Goal: Find specific page/section: Find specific page/section

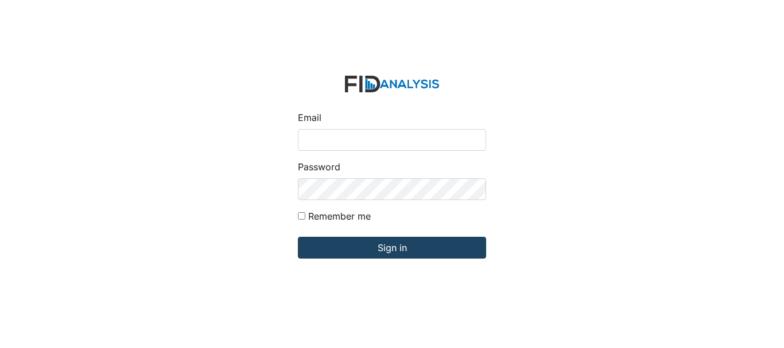
type input "[EMAIL_ADDRESS][DOMAIN_NAME]"
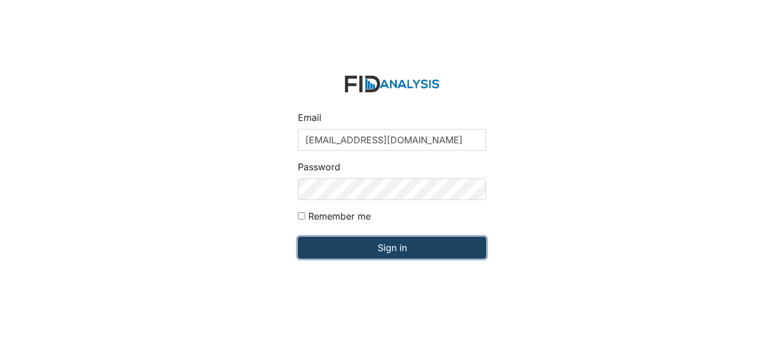
click at [360, 244] on input "Sign in" at bounding box center [392, 248] width 188 height 22
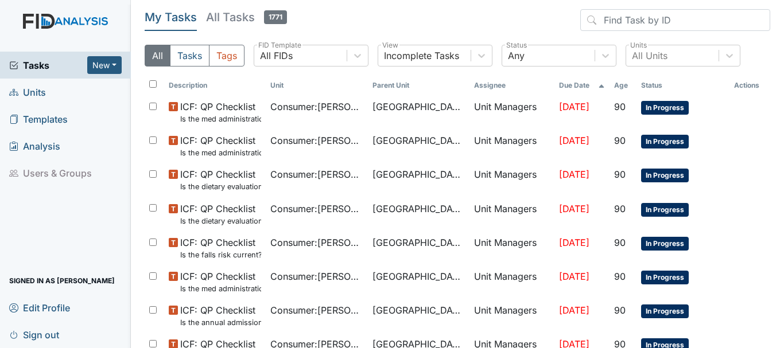
click at [60, 95] on link "Units" at bounding box center [65, 92] width 131 height 27
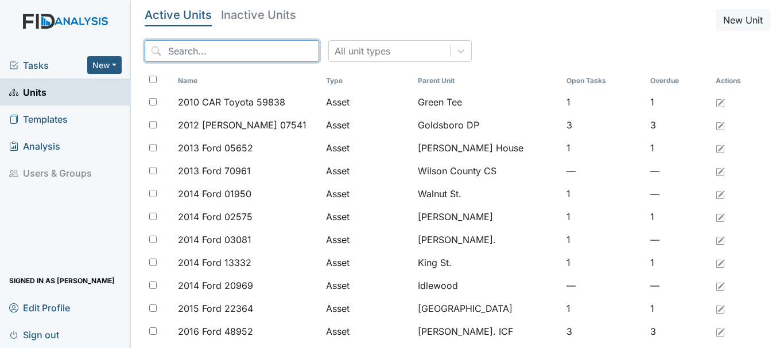
click at [195, 51] on input "search" at bounding box center [232, 51] width 174 height 22
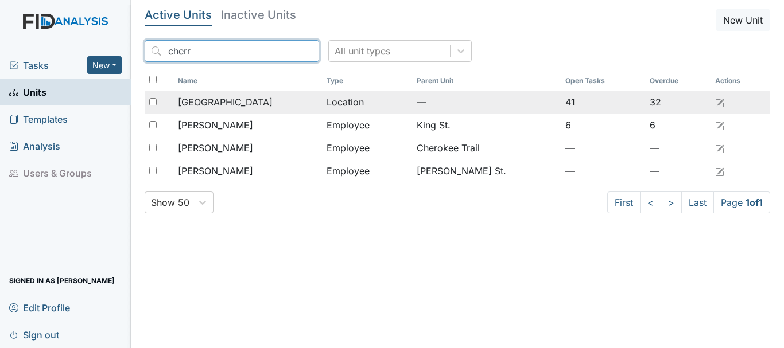
type input "cherr"
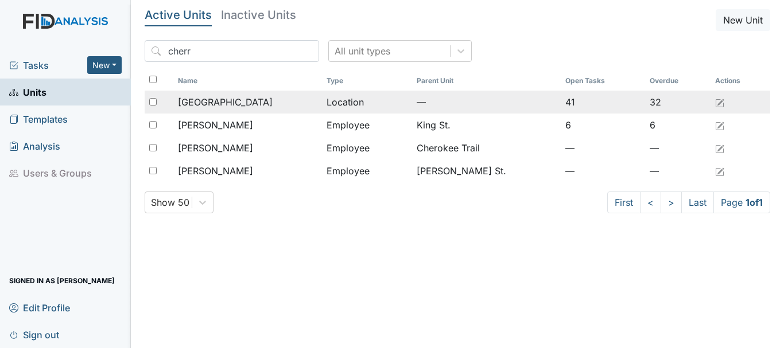
click at [224, 97] on span "[GEOGRAPHIC_DATA]" at bounding box center [225, 102] width 95 height 14
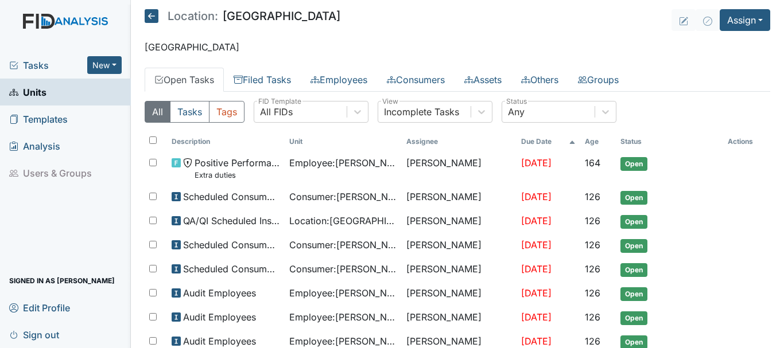
click at [53, 93] on link "Units" at bounding box center [65, 92] width 131 height 27
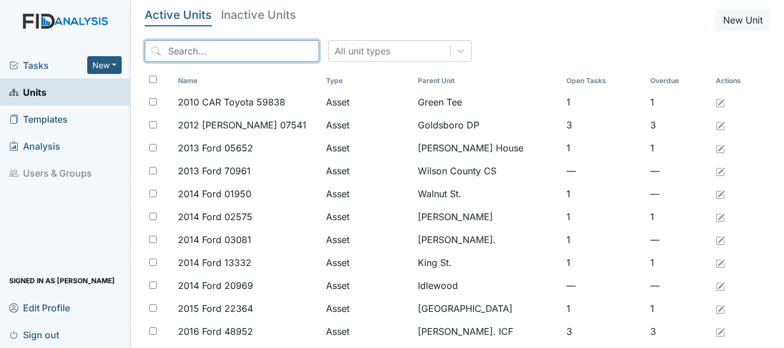
click at [215, 54] on input "search" at bounding box center [232, 51] width 174 height 22
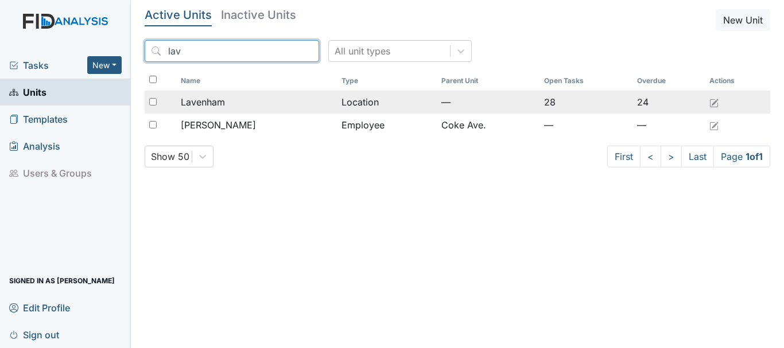
type input "lav"
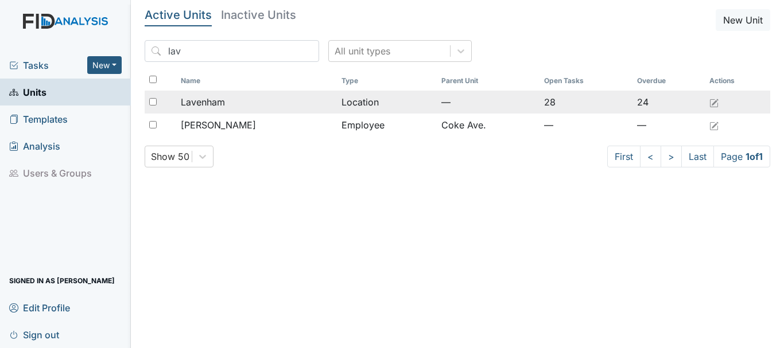
click at [229, 100] on div "Lavenham" at bounding box center [256, 102] width 151 height 14
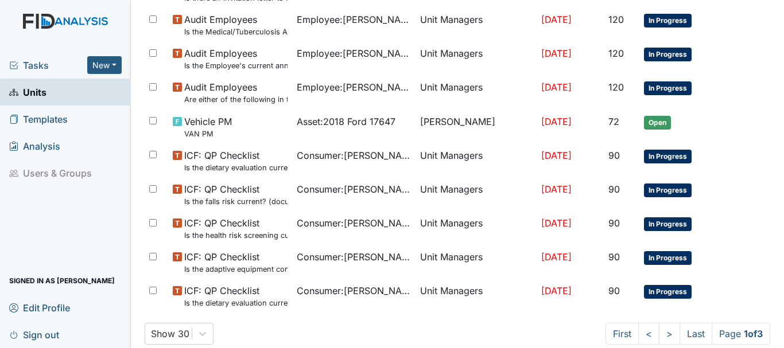
scroll to position [880, 0]
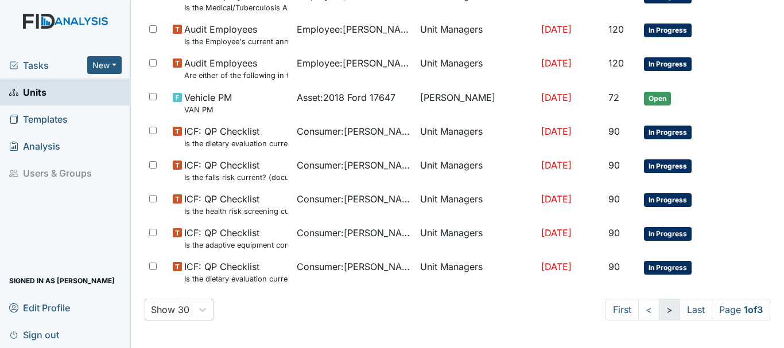
click at [658, 309] on link ">" at bounding box center [668, 310] width 21 height 22
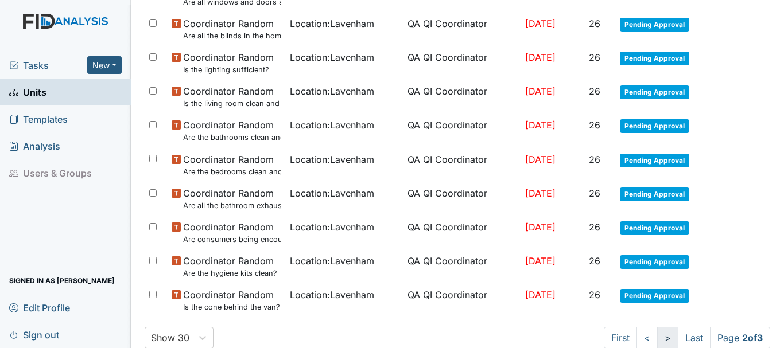
scroll to position [821, 0]
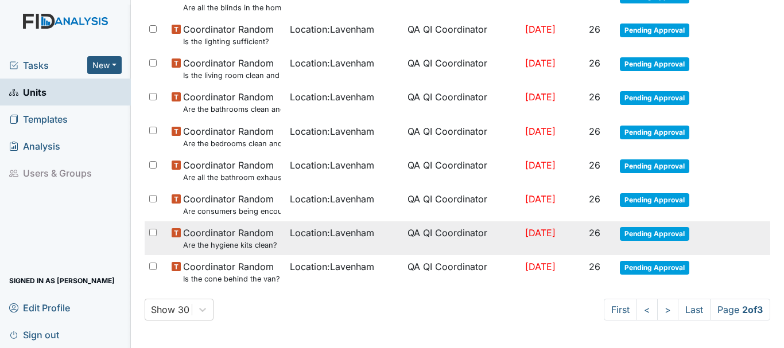
click at [654, 236] on span "Pending Approval" at bounding box center [653, 234] width 69 height 14
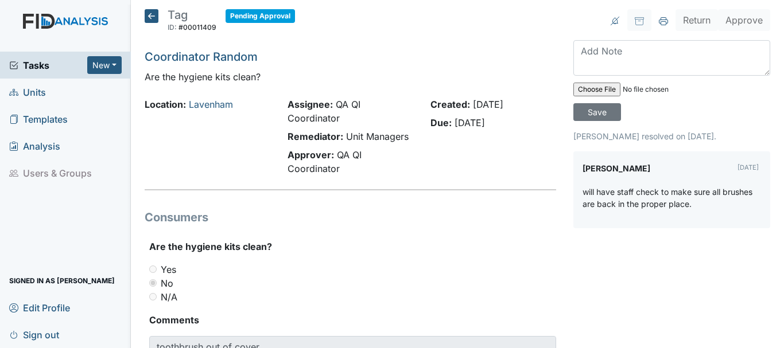
click at [151, 12] on icon at bounding box center [152, 16] width 14 height 14
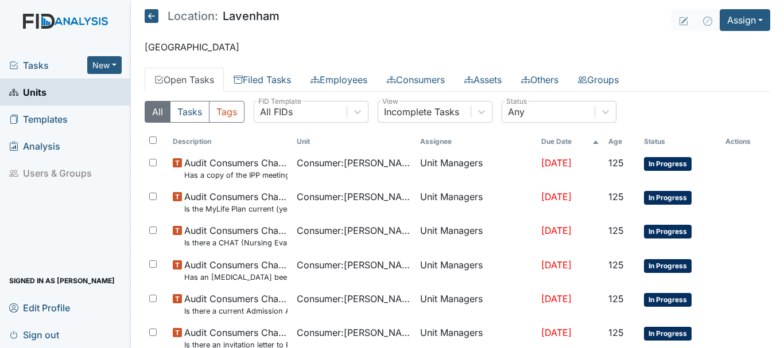
click at [68, 65] on span "Tasks" at bounding box center [48, 66] width 78 height 14
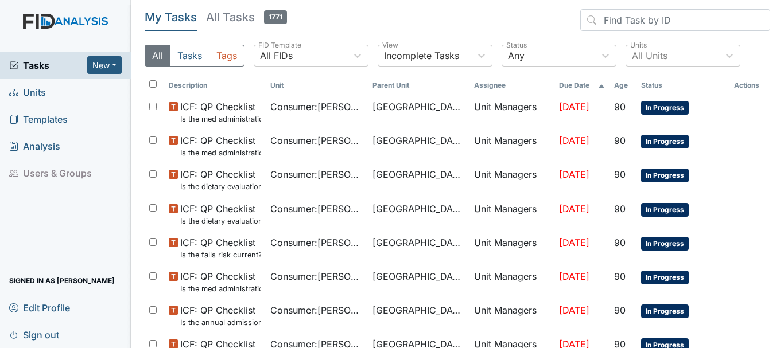
click at [60, 95] on link "Units" at bounding box center [65, 92] width 131 height 27
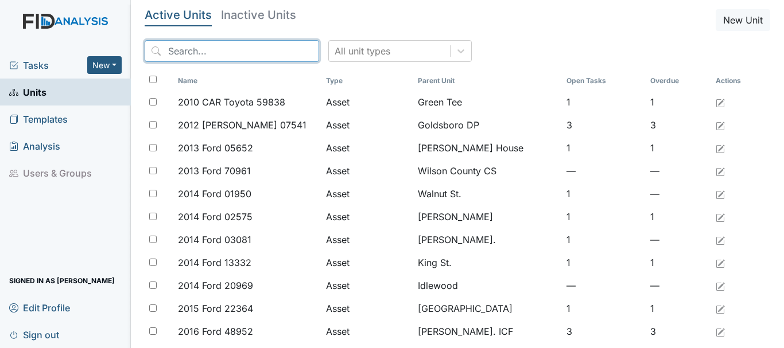
click at [195, 49] on input "search" at bounding box center [232, 51] width 174 height 22
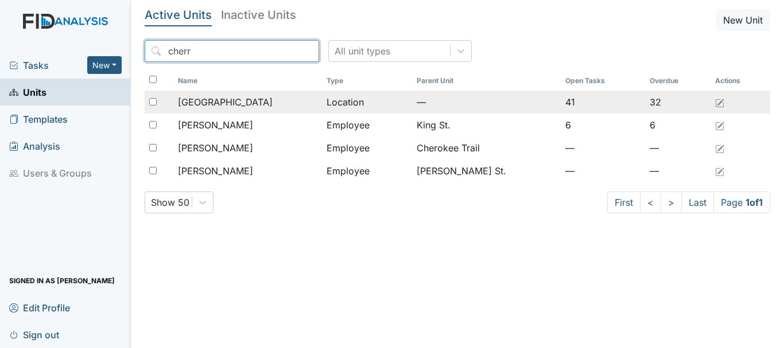
type input "cherr"
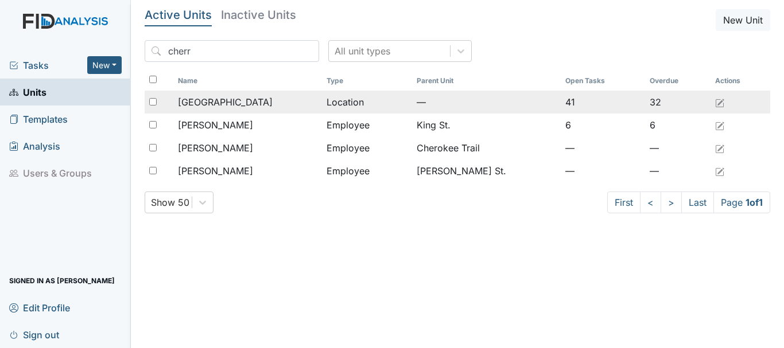
click at [213, 98] on span "[GEOGRAPHIC_DATA]" at bounding box center [225, 102] width 95 height 14
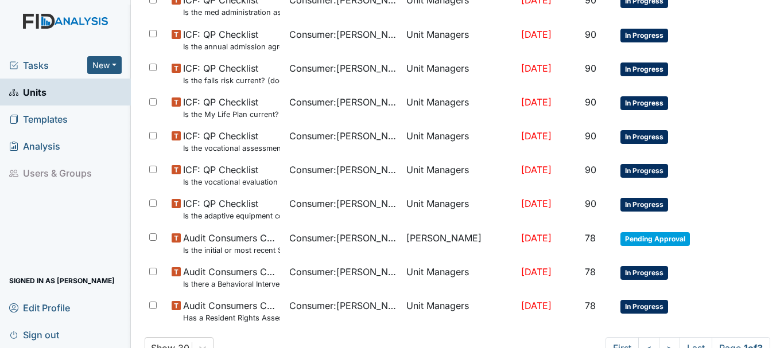
scroll to position [752, 0]
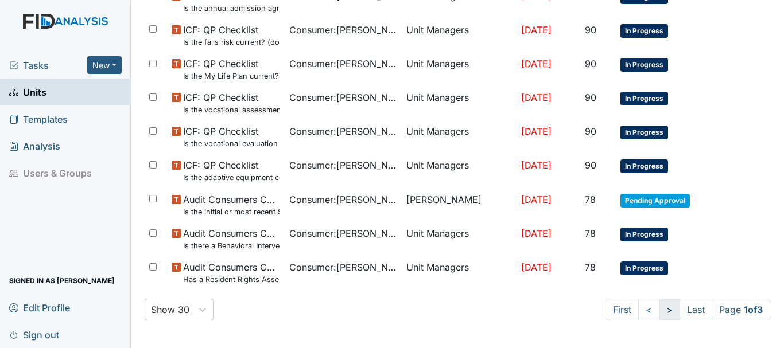
click at [658, 314] on link ">" at bounding box center [668, 310] width 21 height 22
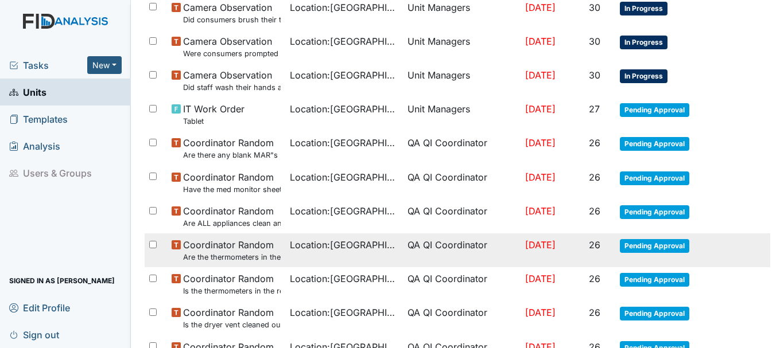
scroll to position [629, 0]
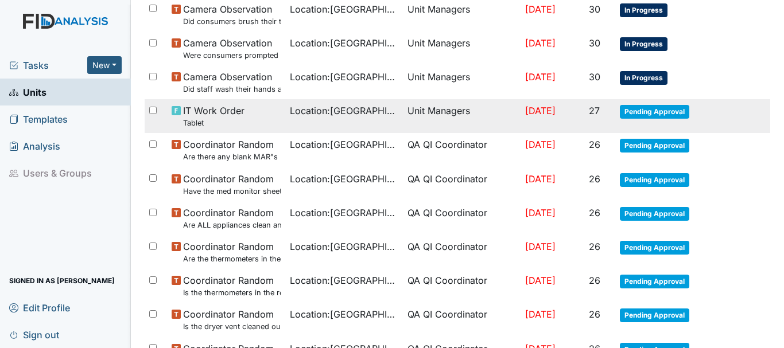
click at [642, 112] on span "Pending Approval" at bounding box center [653, 112] width 69 height 14
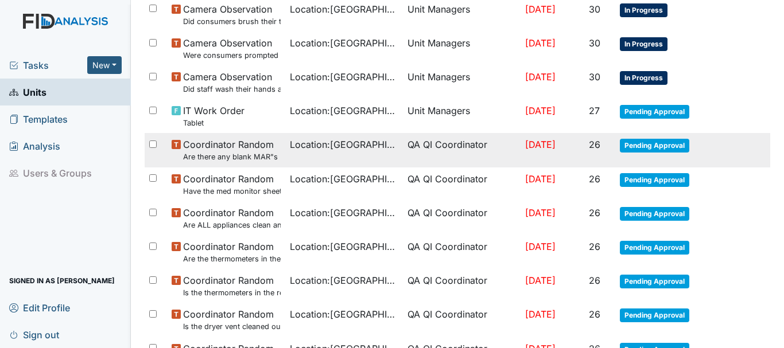
click at [641, 142] on span "Pending Approval" at bounding box center [653, 146] width 69 height 14
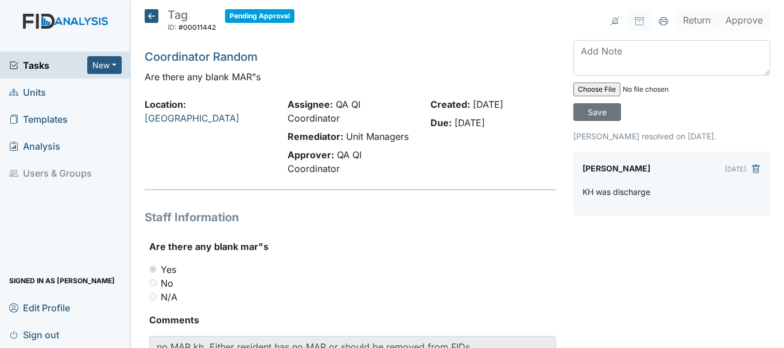
click at [145, 17] on icon at bounding box center [152, 16] width 14 height 14
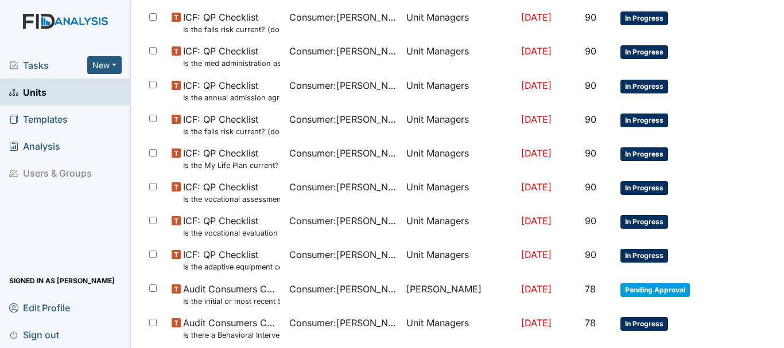
scroll to position [752, 0]
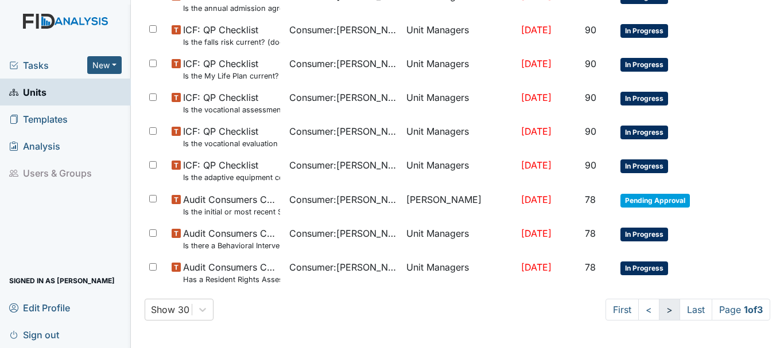
click at [658, 309] on link ">" at bounding box center [668, 310] width 21 height 22
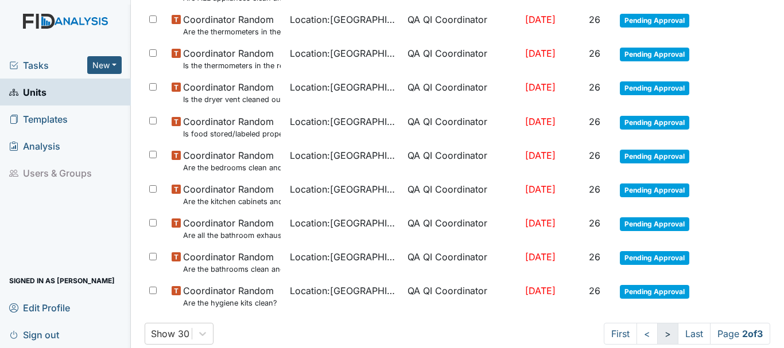
scroll to position [852, 0]
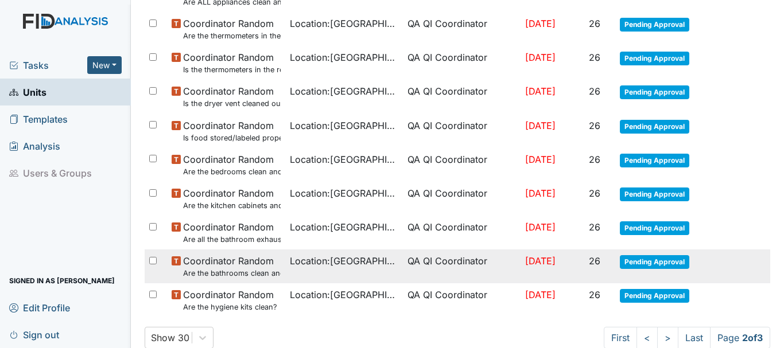
click at [649, 262] on span "Pending Approval" at bounding box center [653, 262] width 69 height 14
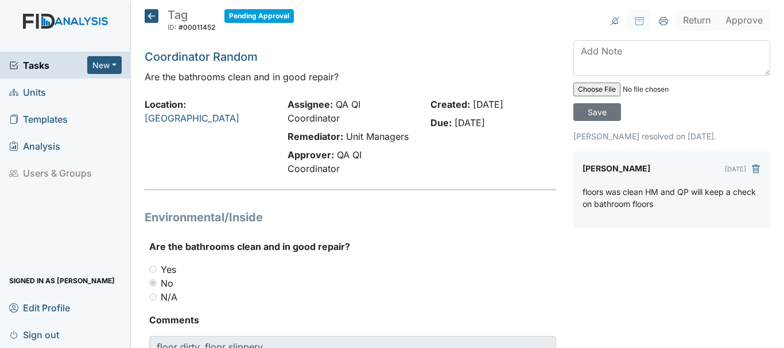
click at [155, 14] on icon at bounding box center [152, 16] width 14 height 14
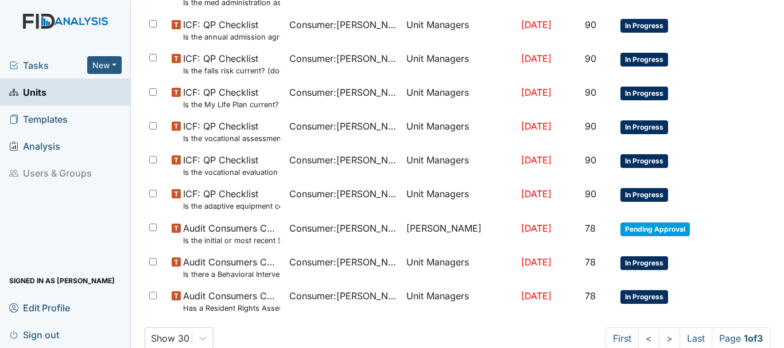
scroll to position [752, 0]
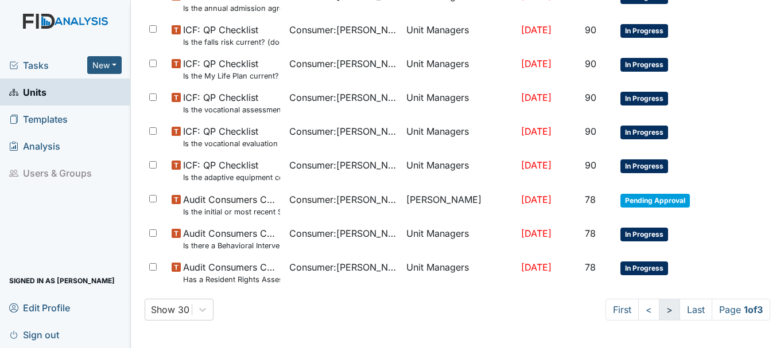
click at [658, 312] on link ">" at bounding box center [668, 310] width 21 height 22
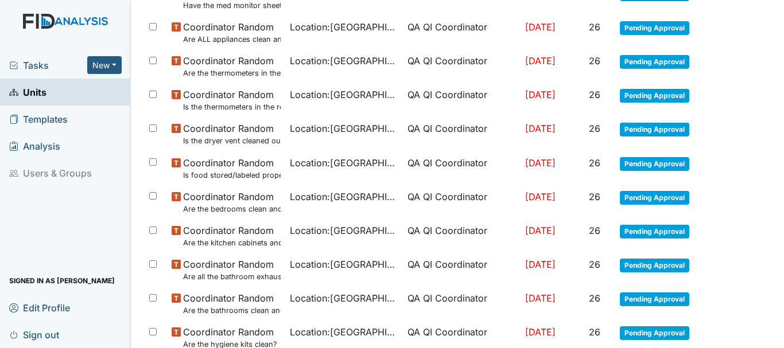
scroll to position [814, 0]
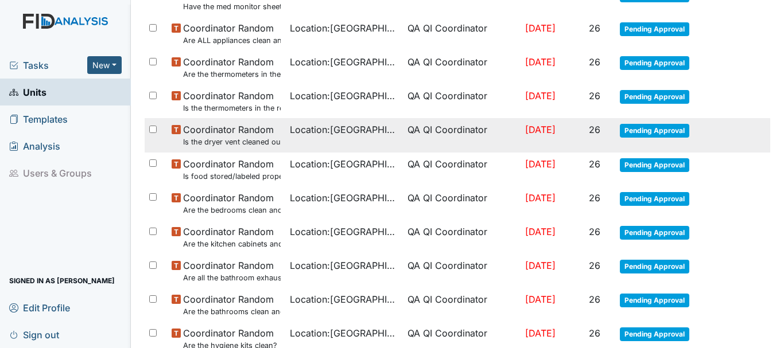
click at [647, 134] on span "Pending Approval" at bounding box center [653, 131] width 69 height 14
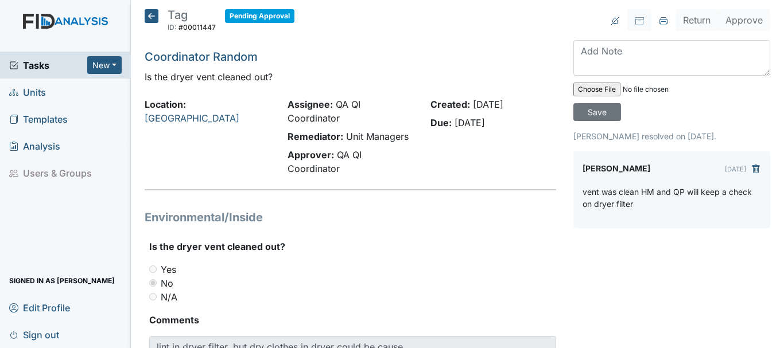
scroll to position [2, 0]
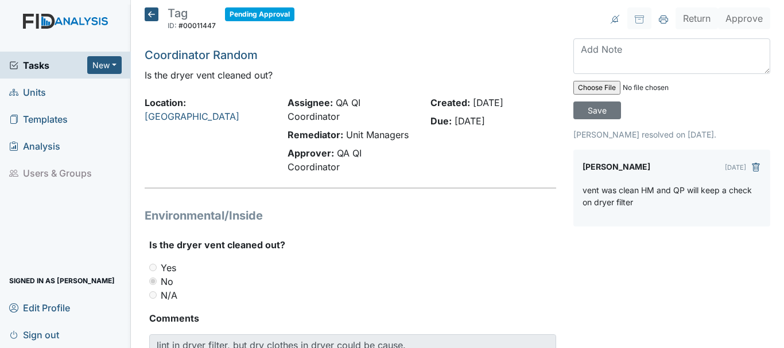
click at [153, 15] on icon at bounding box center [152, 14] width 14 height 14
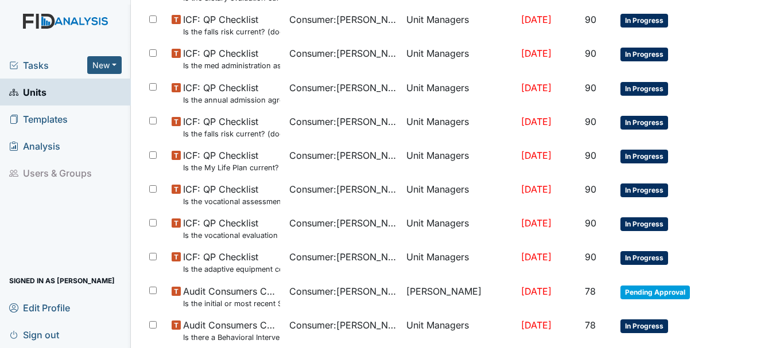
scroll to position [752, 0]
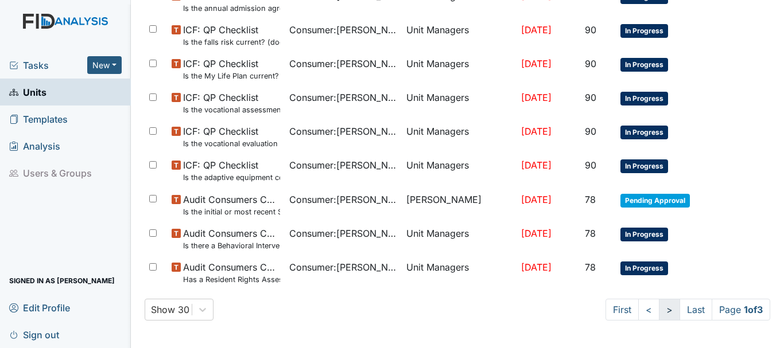
click at [658, 311] on link ">" at bounding box center [668, 310] width 21 height 22
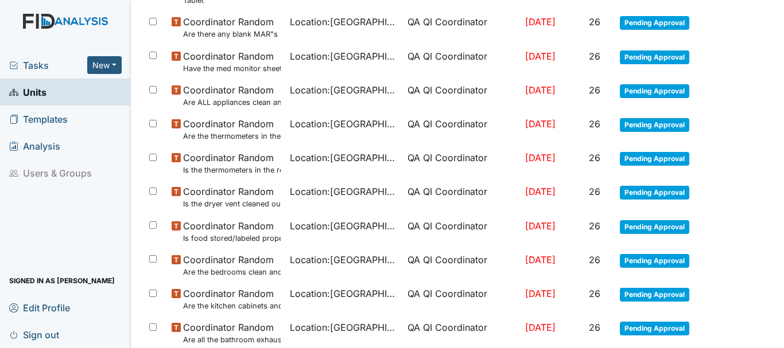
scroll to position [880, 0]
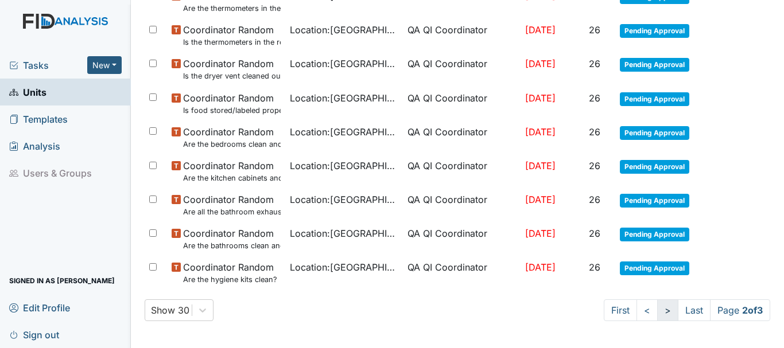
click at [657, 310] on link ">" at bounding box center [667, 310] width 21 height 22
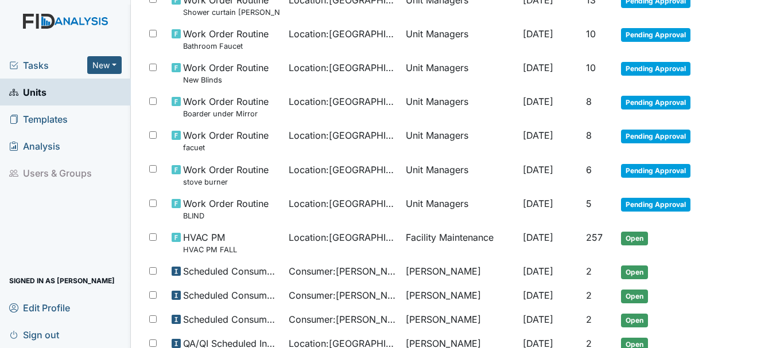
scroll to position [638, 0]
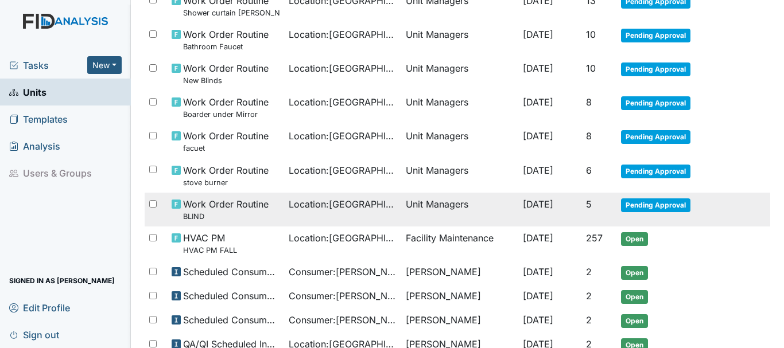
click at [656, 201] on span "Pending Approval" at bounding box center [655, 205] width 69 height 14
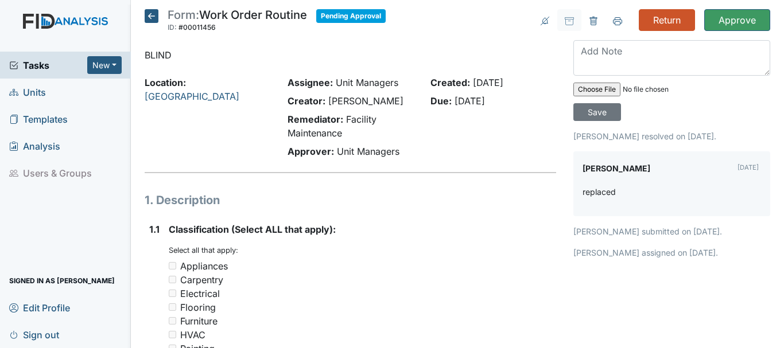
click at [149, 11] on icon at bounding box center [152, 16] width 14 height 14
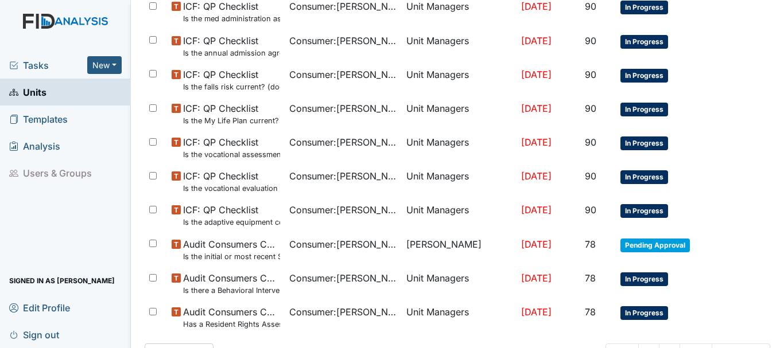
scroll to position [752, 0]
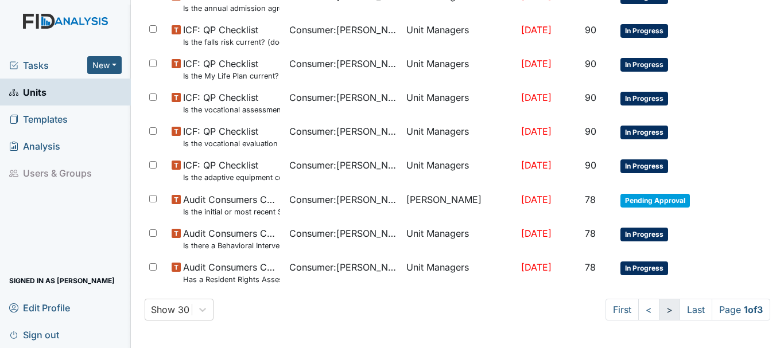
click at [658, 313] on link ">" at bounding box center [668, 310] width 21 height 22
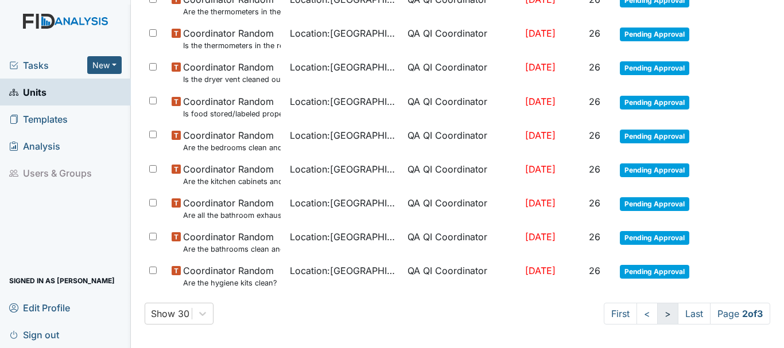
scroll to position [877, 0]
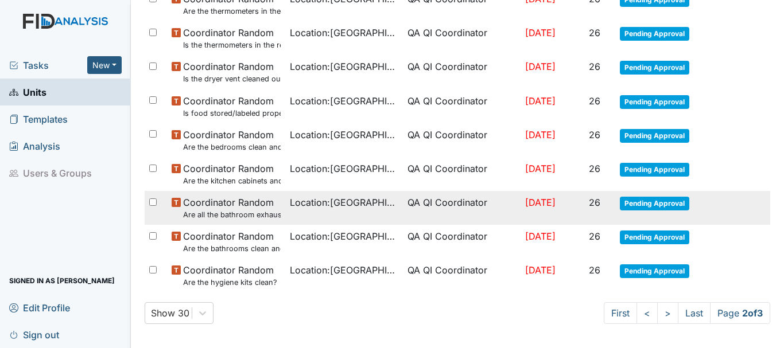
click at [654, 199] on span "Pending Approval" at bounding box center [653, 204] width 69 height 14
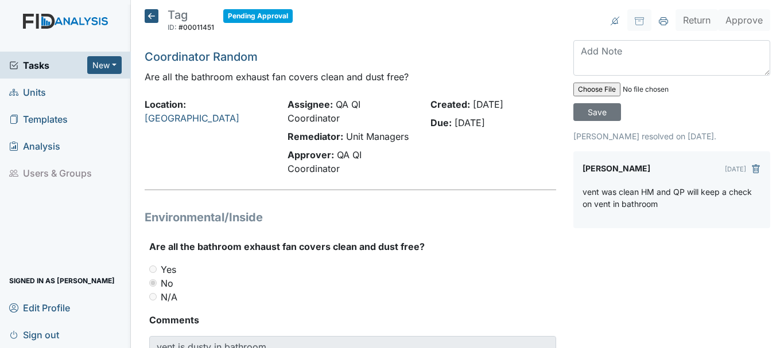
click at [151, 18] on icon at bounding box center [152, 16] width 14 height 14
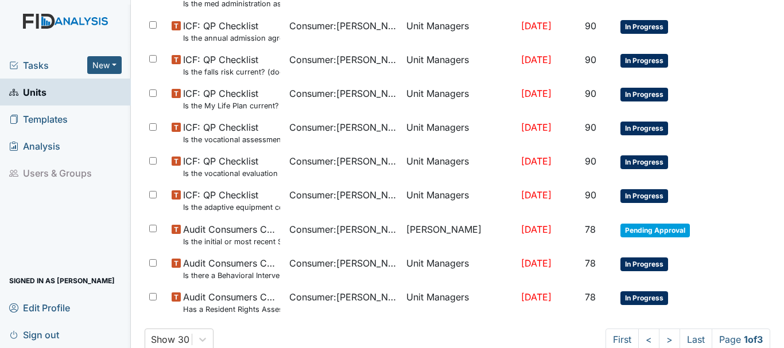
scroll to position [752, 0]
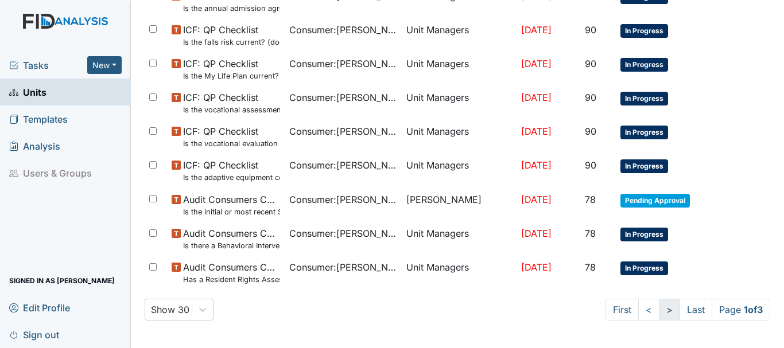
click at [658, 318] on link ">" at bounding box center [668, 310] width 21 height 22
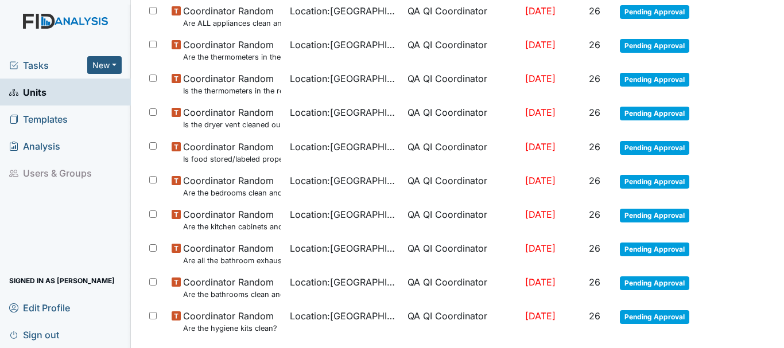
scroll to position [831, 0]
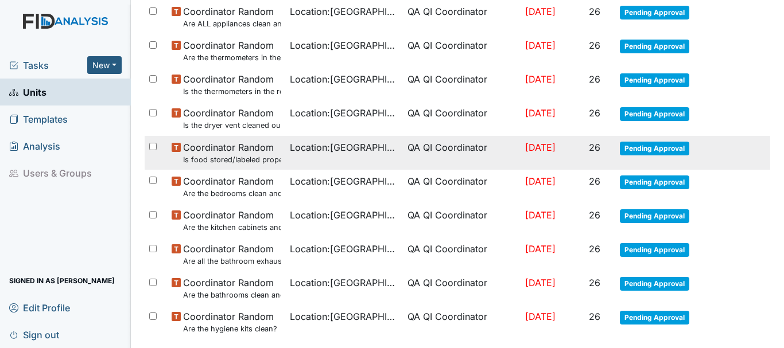
click at [641, 150] on span "Pending Approval" at bounding box center [653, 149] width 69 height 14
